Goal: Navigation & Orientation: Find specific page/section

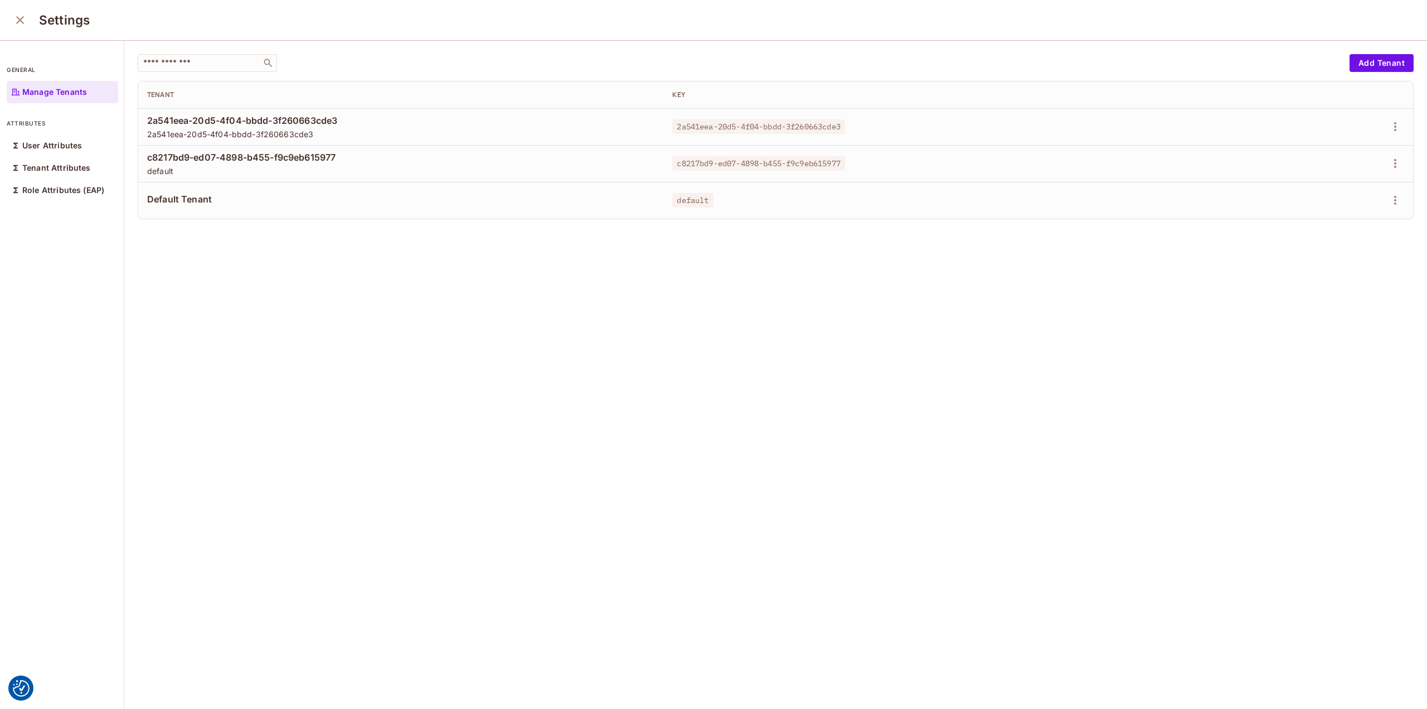
click at [491, 336] on div "​ Add Tenant Tenant Key 2a541eea-20d5-4f04-bbdd-3f260663cde3 2a541eea-20d5-4f04…" at bounding box center [775, 375] width 1303 height 669
click at [1389, 236] on icon "button" at bounding box center [1395, 236] width 13 height 13
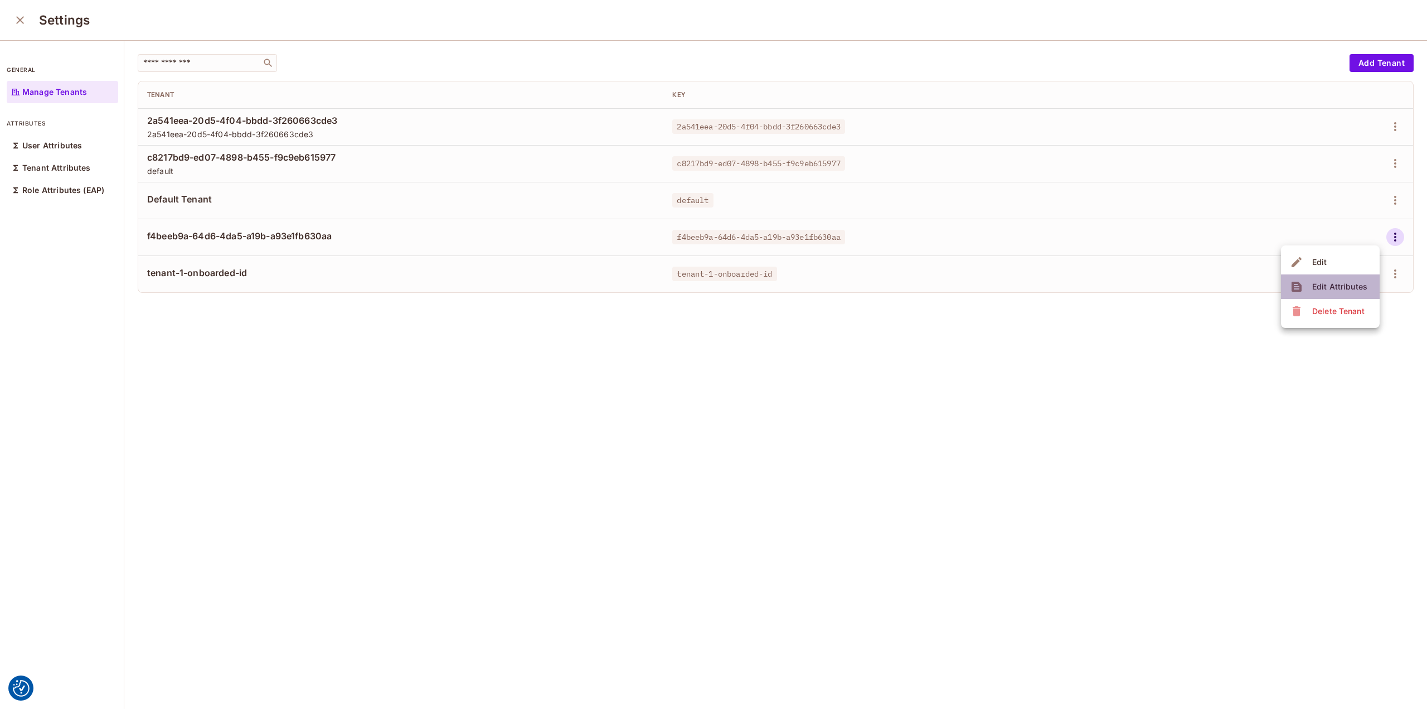
click at [1352, 283] on div "Edit Attributes" at bounding box center [1339, 286] width 55 height 11
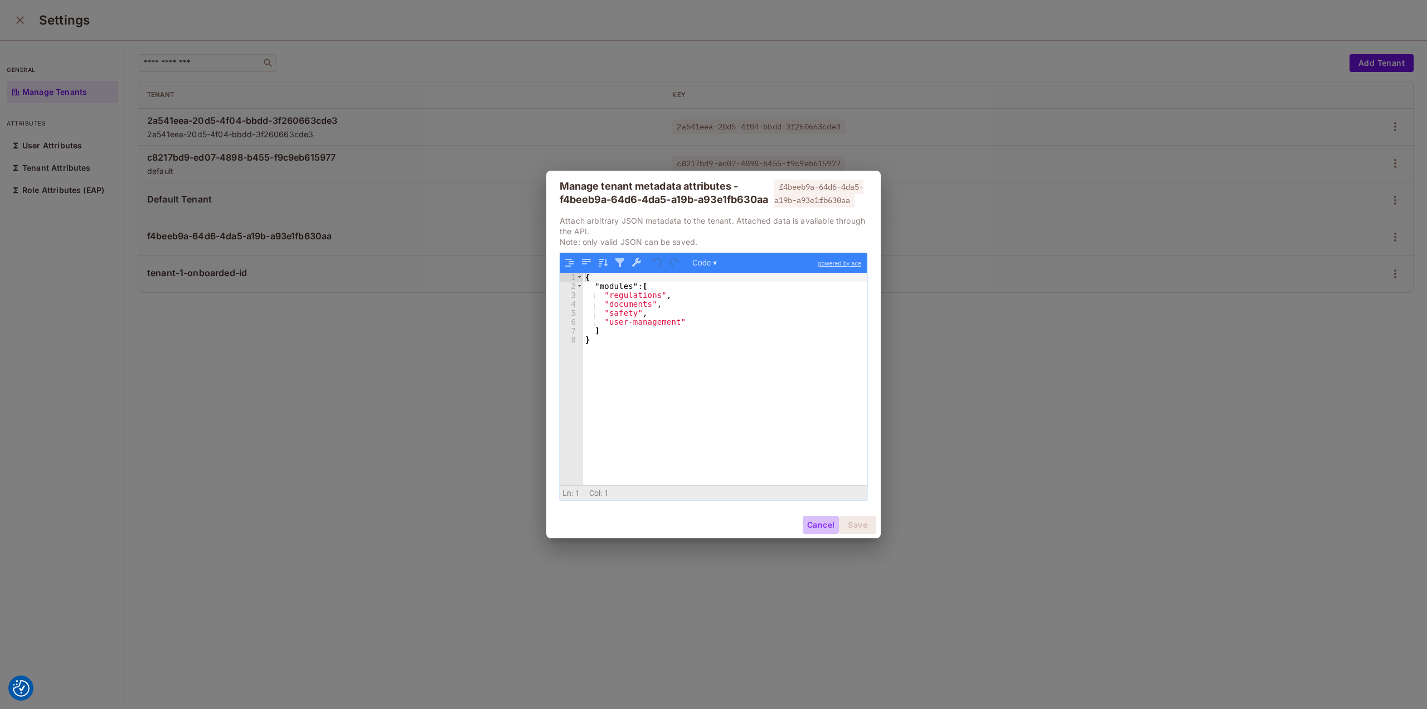
click at [824, 534] on button "Cancel" at bounding box center [821, 525] width 36 height 18
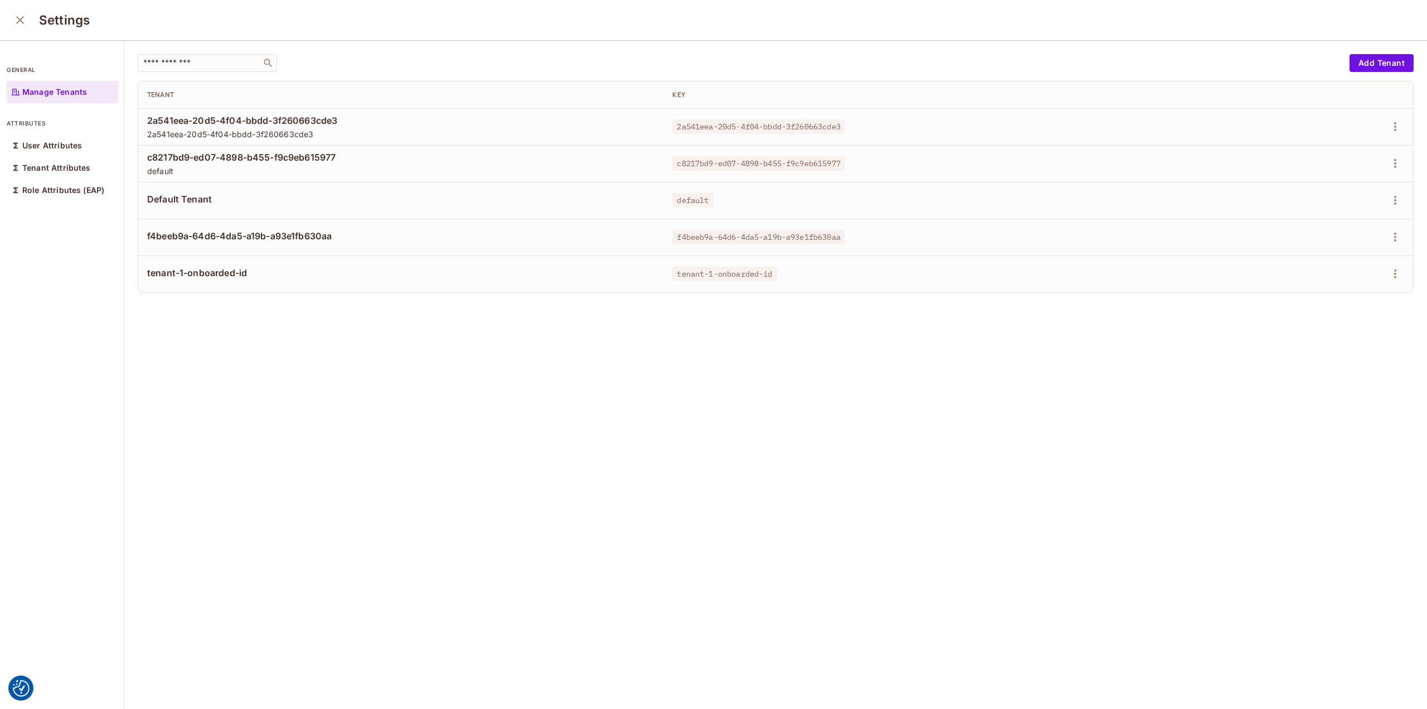
click at [178, 228] on td "f4beeb9a-64d6-4da5-a19b-a93e1fb630aa" at bounding box center [400, 237] width 525 height 37
click at [175, 233] on span "f4beeb9a-64d6-4da5-a19b-a93e1fb630aa" at bounding box center [400, 236] width 507 height 12
copy div "f4beeb9a-64d6-4da5-a19b-a93e1fb630aa"
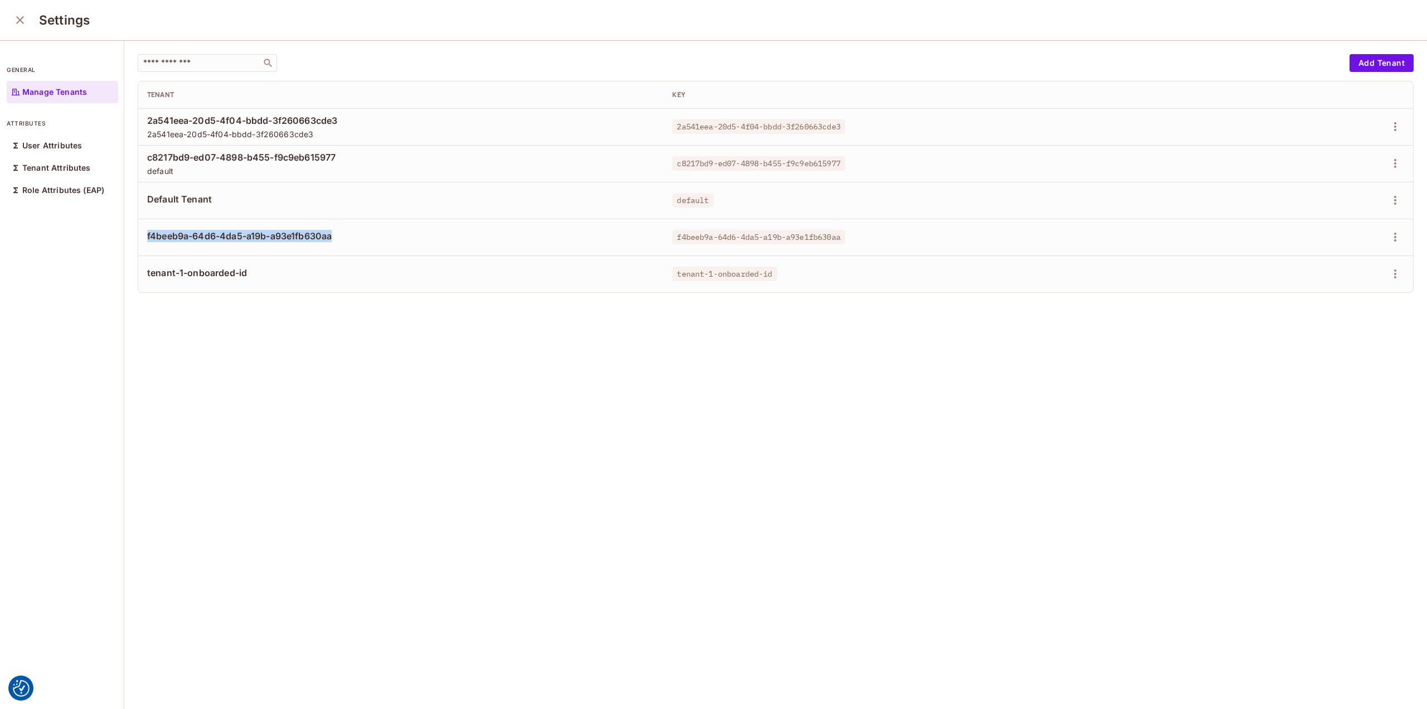
click at [20, 14] on icon "close" at bounding box center [19, 19] width 13 height 13
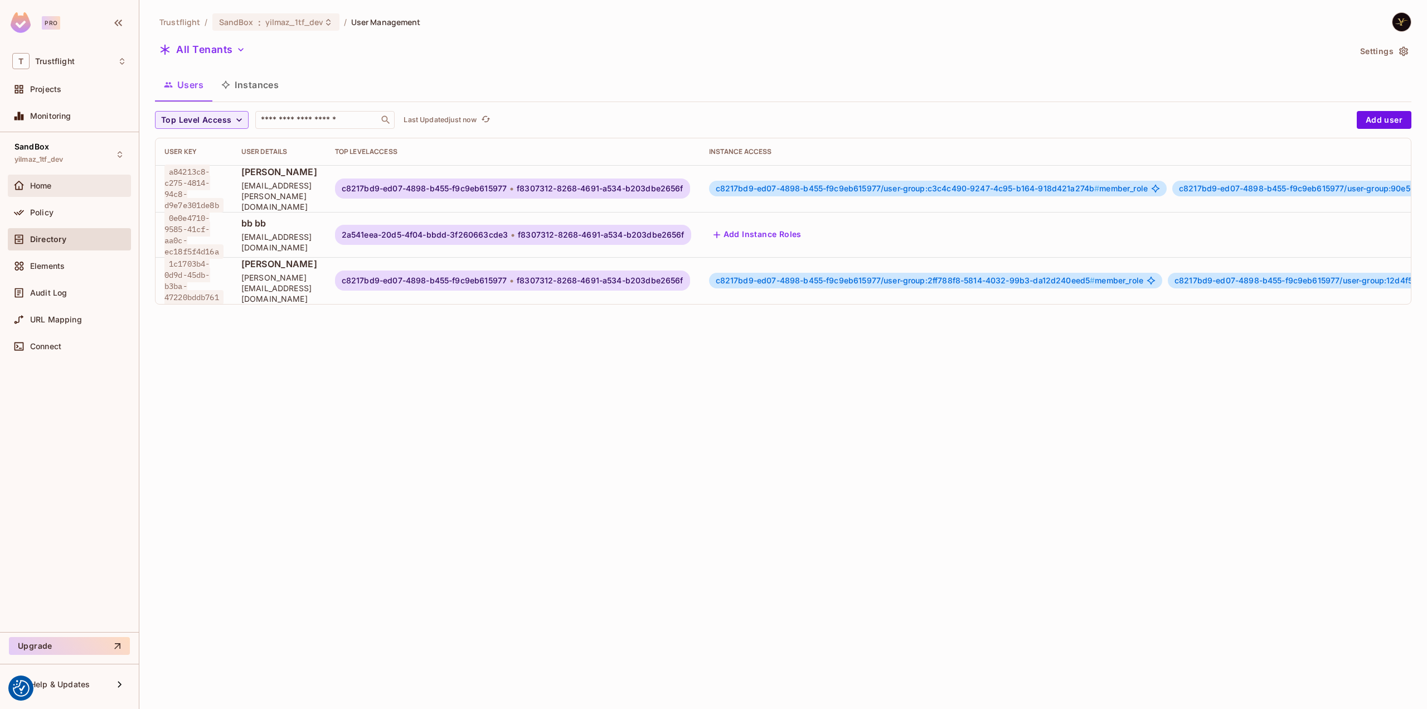
click at [30, 181] on span "Home" at bounding box center [41, 185] width 22 height 9
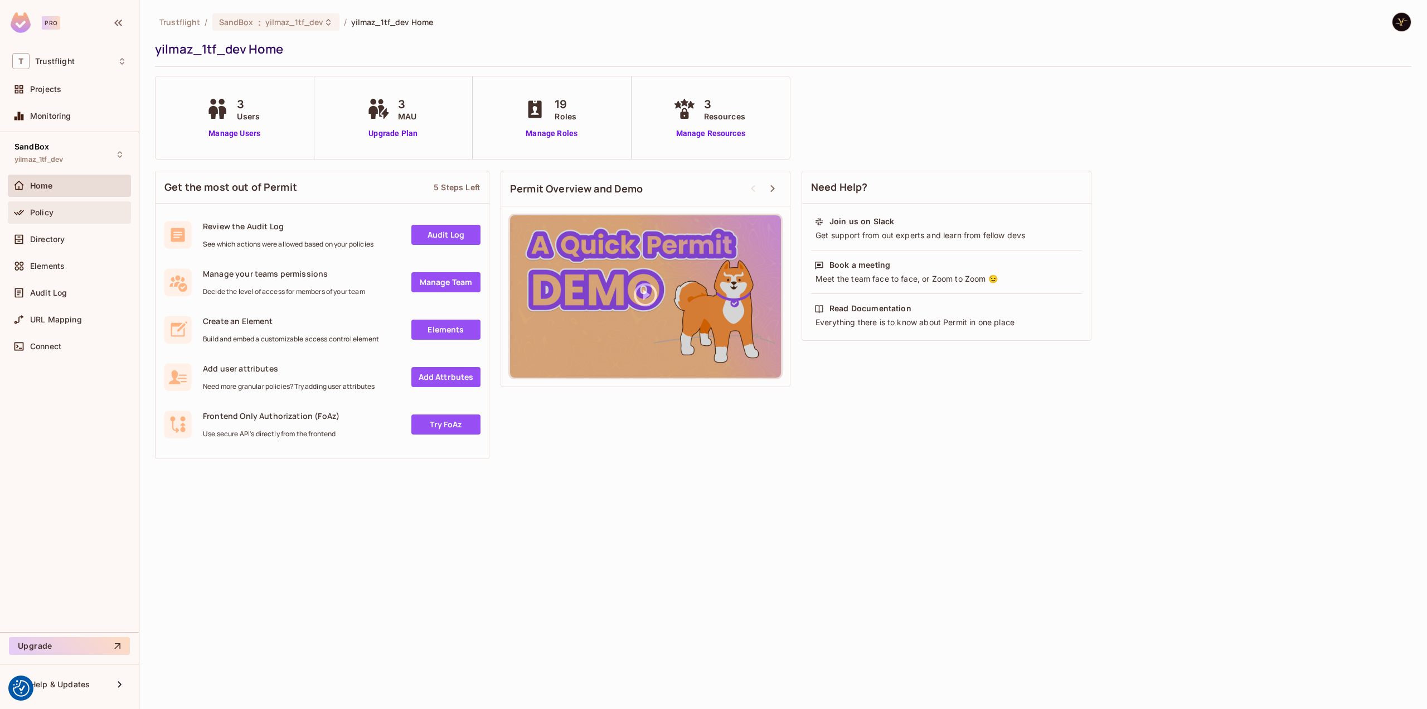
click at [50, 221] on div "Policy" at bounding box center [69, 212] width 123 height 22
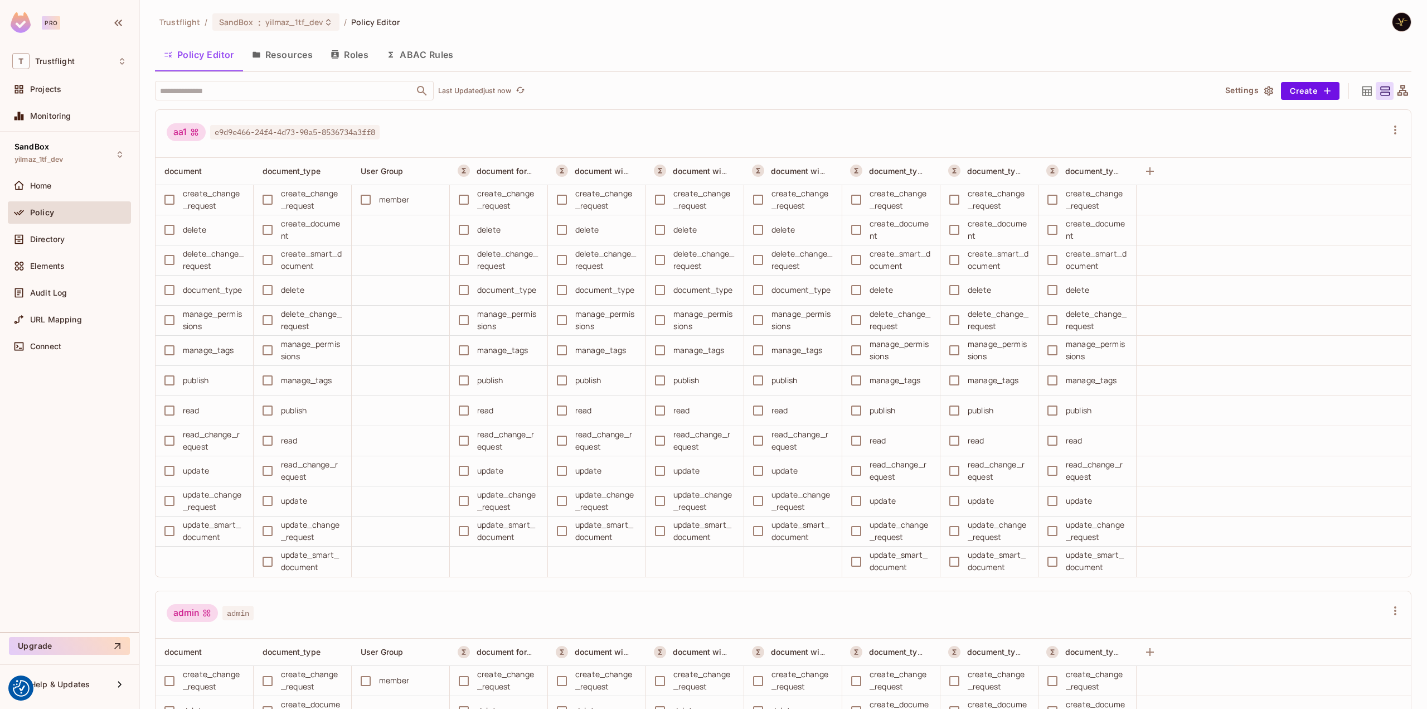
click at [440, 57] on button "ABAC Rules" at bounding box center [419, 55] width 85 height 28
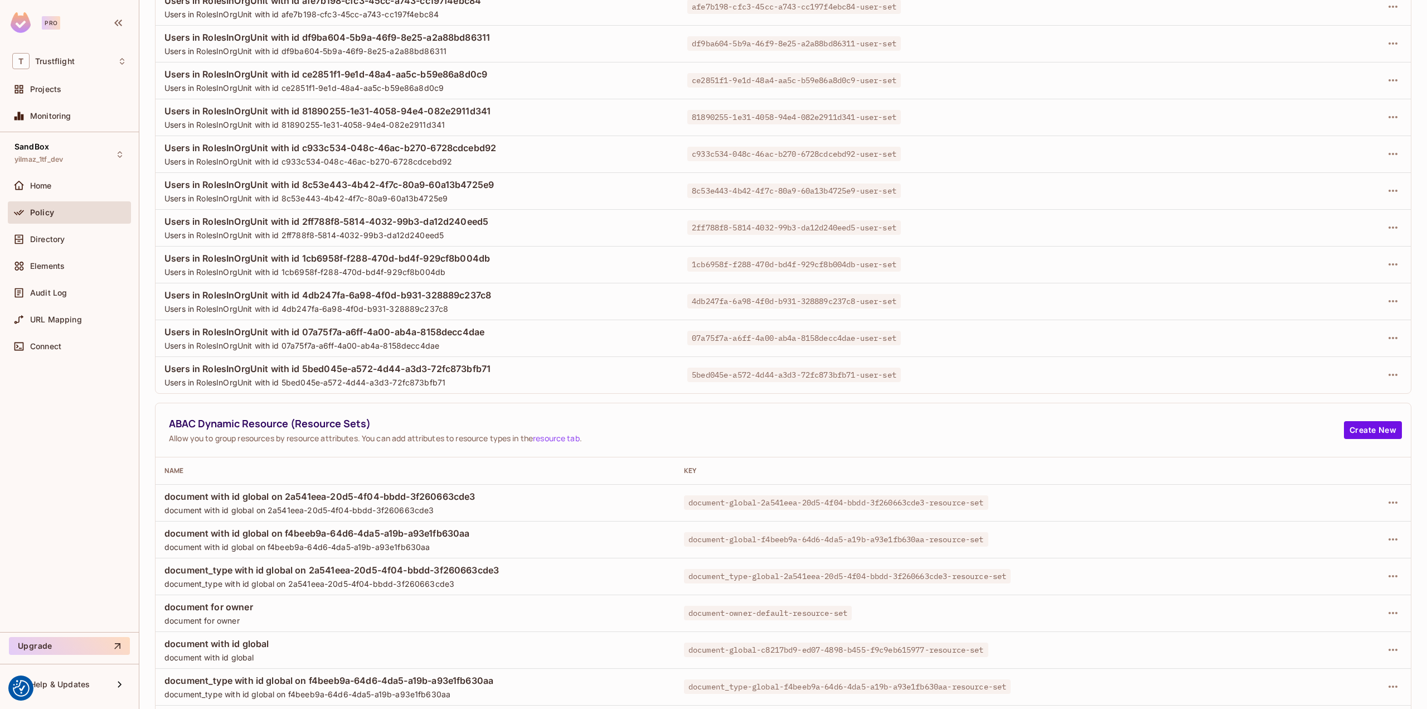
scroll to position [353, 0]
